Goal: Task Accomplishment & Management: Use online tool/utility

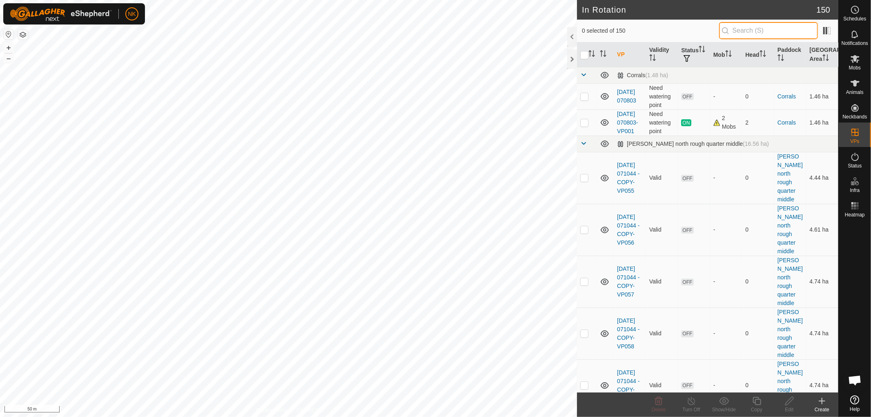
click at [739, 31] on input "text" at bounding box center [768, 30] width 99 height 17
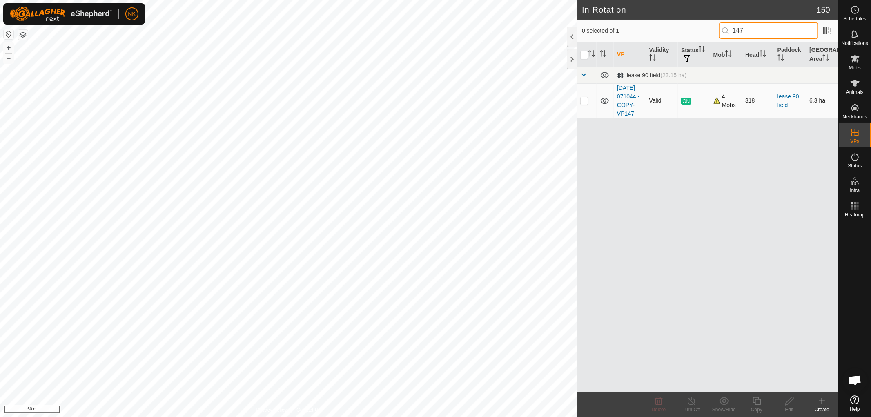
type input "147"
click at [583, 103] on p-checkbox at bounding box center [584, 100] width 8 height 7
checkbox input "true"
click at [755, 400] on icon at bounding box center [757, 401] width 8 height 8
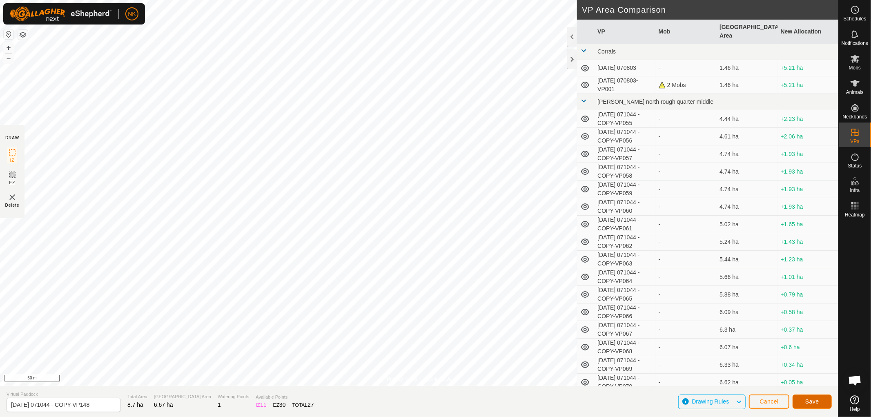
click at [821, 406] on button "Save" at bounding box center [812, 402] width 39 height 14
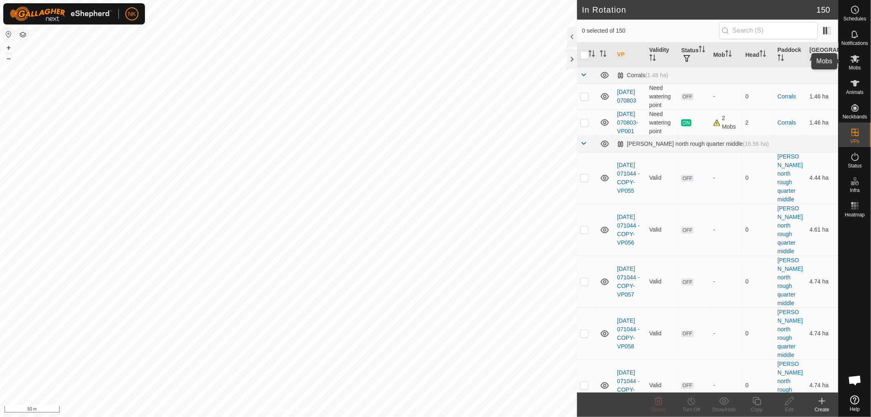
click at [852, 64] on es-mob-svg-icon at bounding box center [855, 58] width 15 height 13
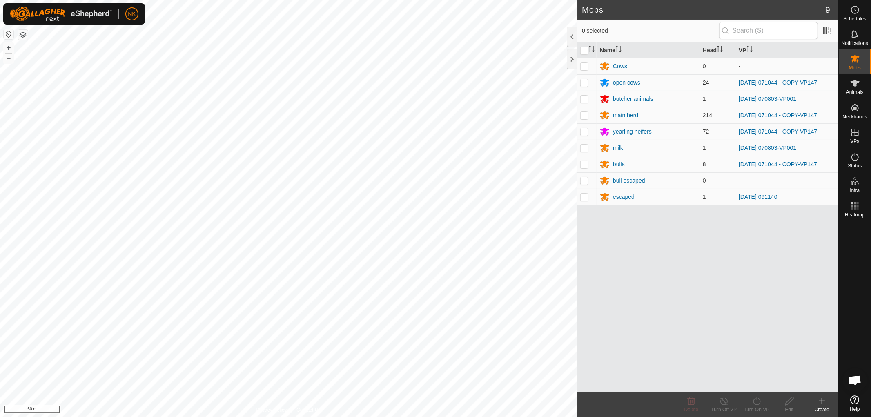
click at [583, 82] on p-checkbox at bounding box center [584, 82] width 8 height 7
checkbox input "true"
click at [583, 117] on p-checkbox at bounding box center [584, 115] width 8 height 7
checkbox input "true"
click at [582, 164] on p-checkbox at bounding box center [584, 164] width 8 height 7
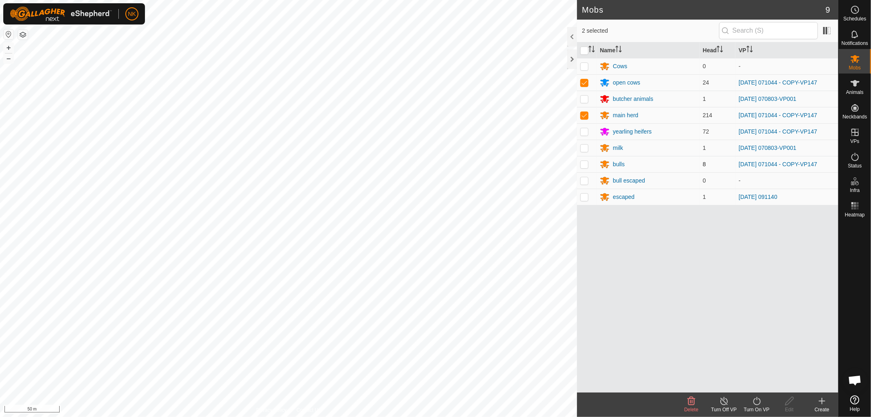
checkbox input "true"
click at [586, 129] on p-checkbox at bounding box center [584, 131] width 8 height 7
checkbox input "true"
click at [754, 403] on icon at bounding box center [757, 401] width 10 height 10
click at [753, 376] on link "Now" at bounding box center [781, 383] width 81 height 16
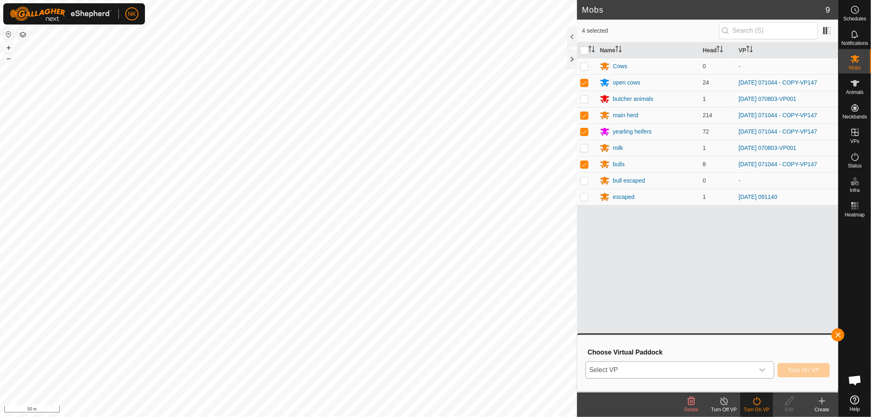
click at [667, 369] on span "Select VP" at bounding box center [670, 370] width 168 height 16
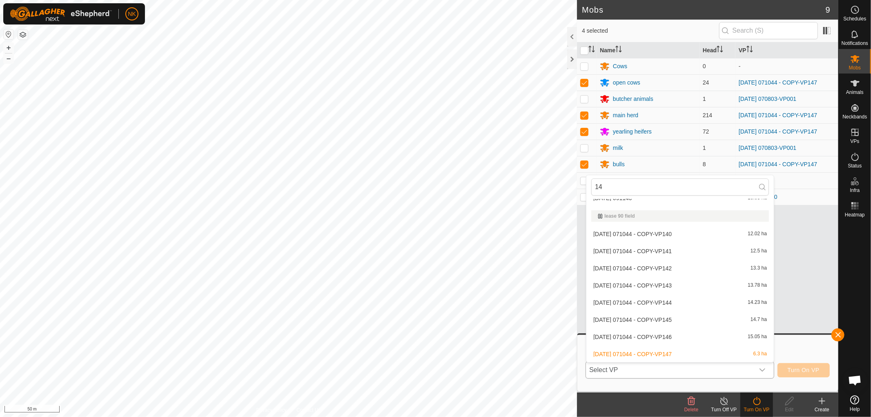
scroll to position [99, 0]
type input "148"
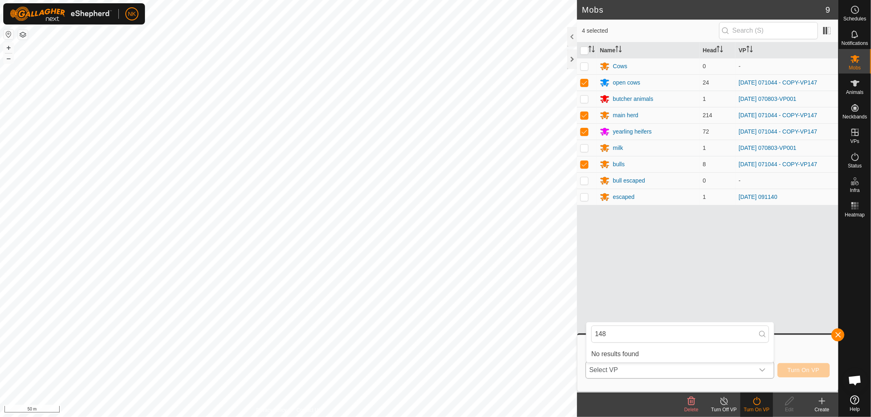
scroll to position [0, 0]
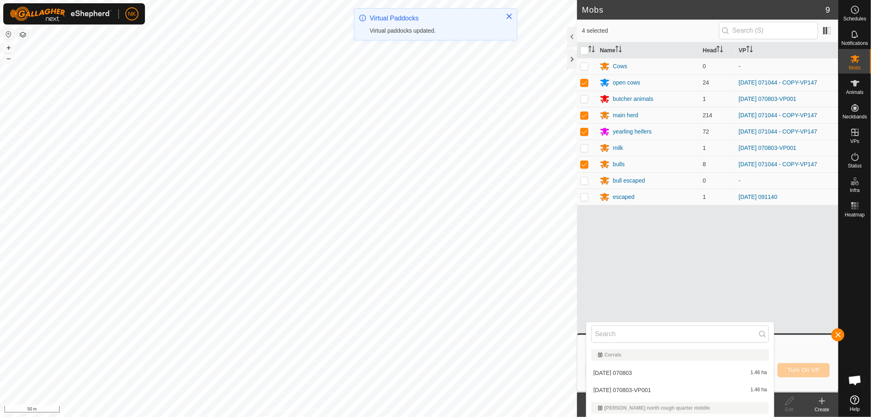
drag, startPoint x: 605, startPoint y: 332, endPoint x: 580, endPoint y: 332, distance: 24.5
click at [587, 332] on div at bounding box center [681, 334] width 188 height 24
click at [624, 332] on input "text" at bounding box center [681, 334] width 178 height 17
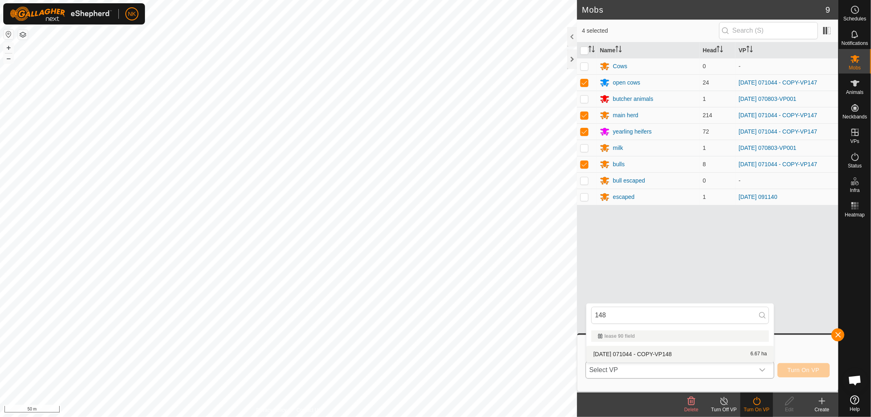
type input "148"
click at [679, 356] on li "[DATE] 071044 - COPY-VP148 6.67 ha" at bounding box center [681, 354] width 188 height 16
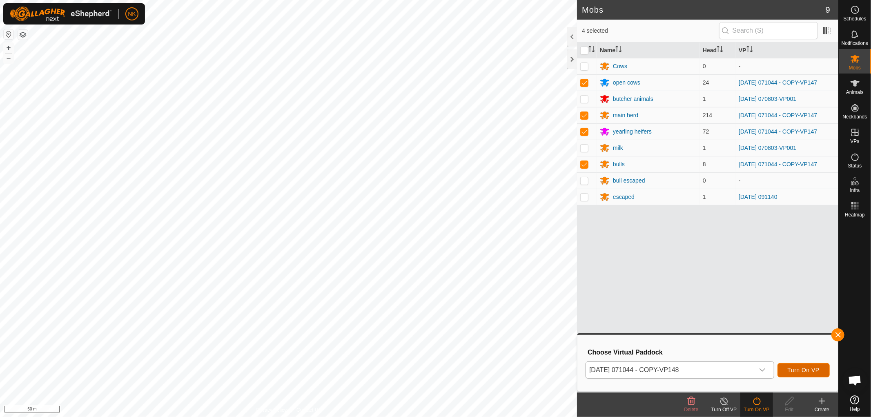
click at [804, 369] on span "Turn On VP" at bounding box center [804, 370] width 32 height 7
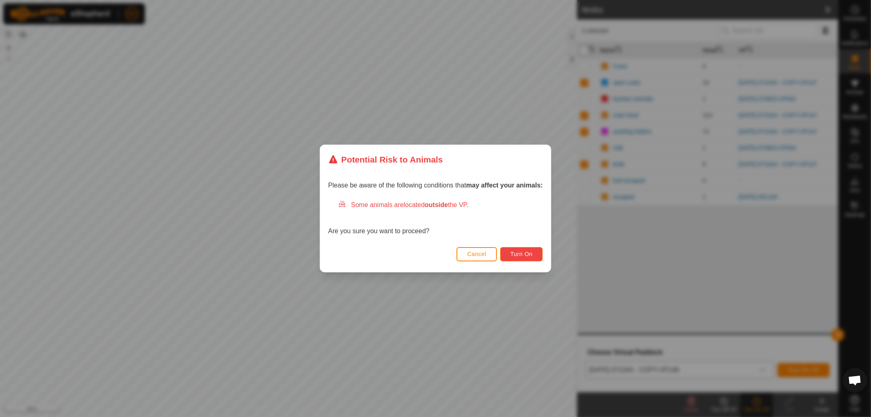
click at [534, 252] on button "Turn On" at bounding box center [521, 254] width 42 height 14
